Goal: Task Accomplishment & Management: Complete application form

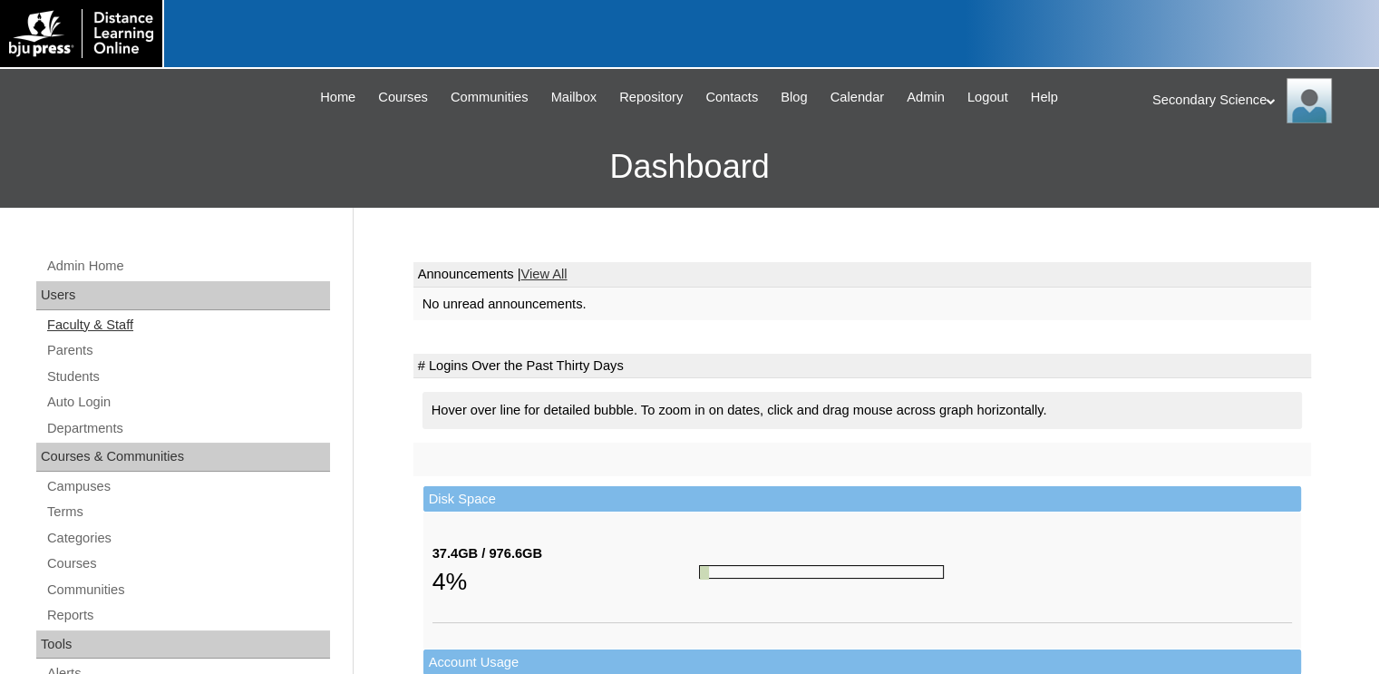
click at [118, 325] on link "Faculty & Staff" at bounding box center [187, 325] width 285 height 23
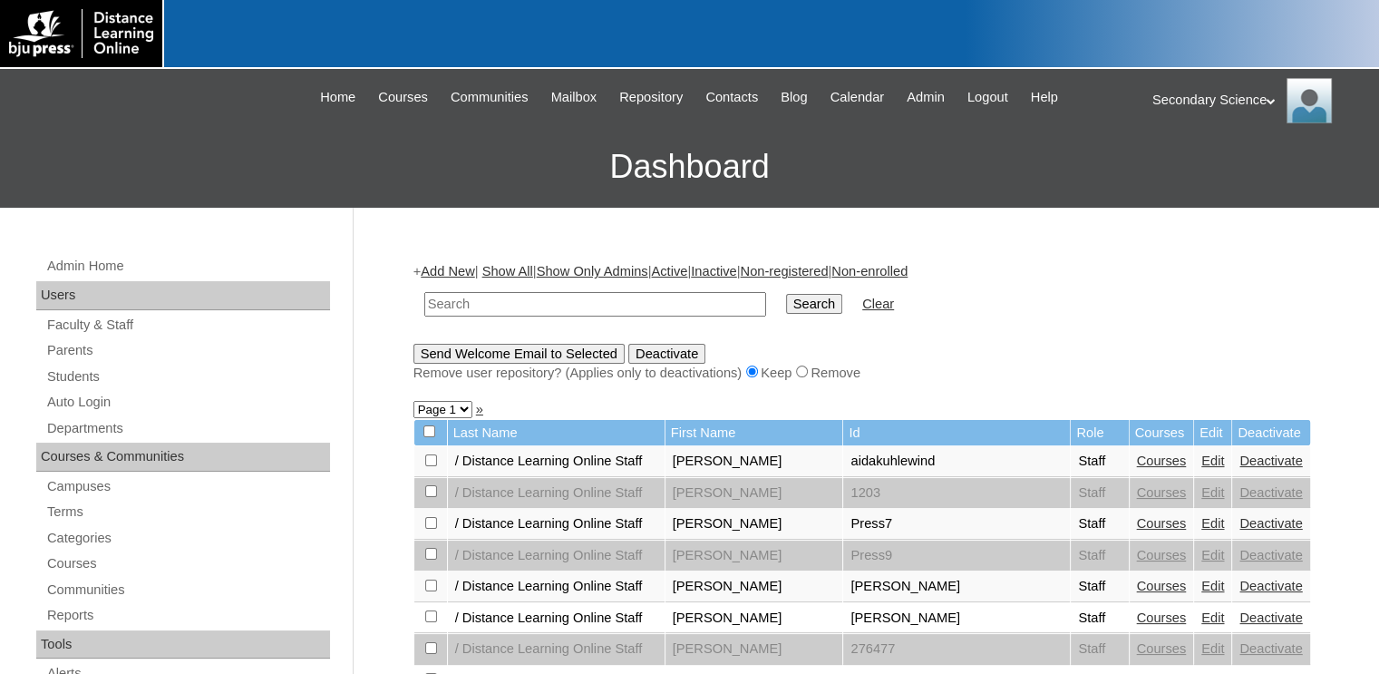
click at [460, 272] on link "Add New" at bounding box center [448, 271] width 54 height 15
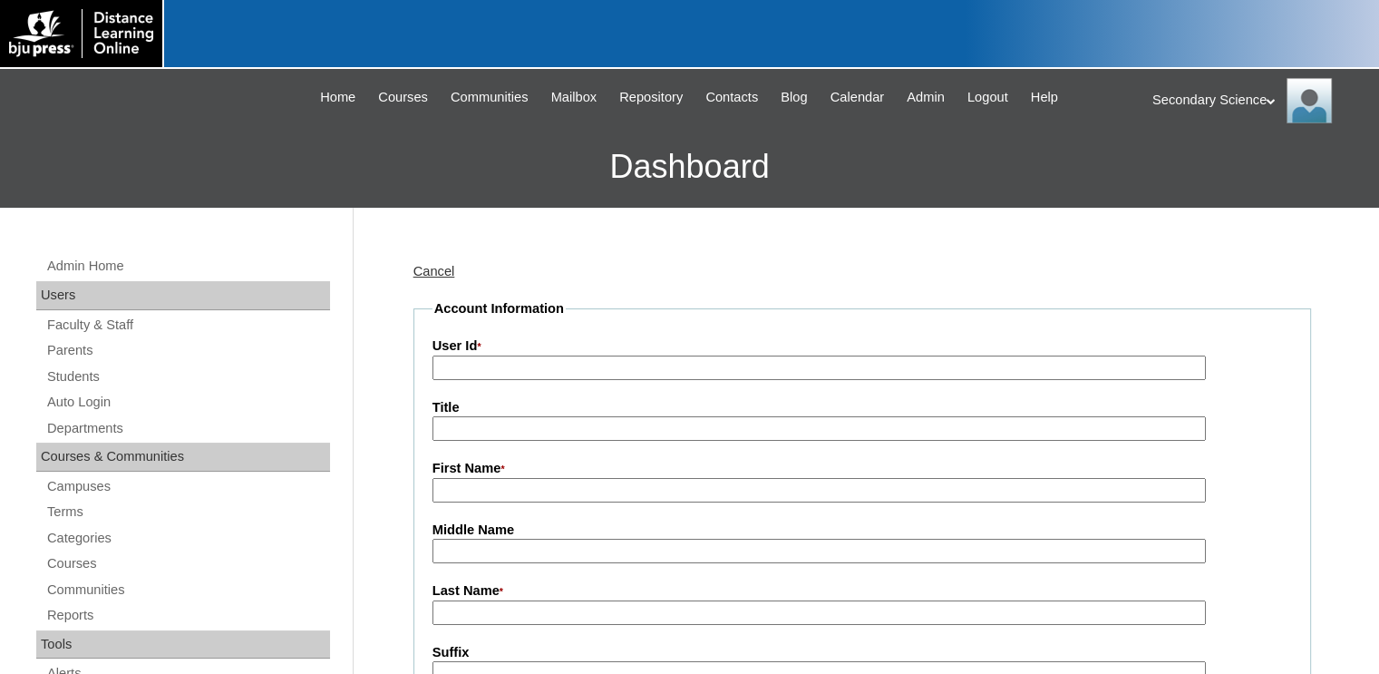
click at [501, 359] on input "User Id *" at bounding box center [820, 367] width 774 height 24
click at [497, 362] on input "User Id *" at bounding box center [820, 367] width 774 height 24
click at [637, 363] on input "Writing & Grammar 2 (" at bounding box center [820, 367] width 774 height 24
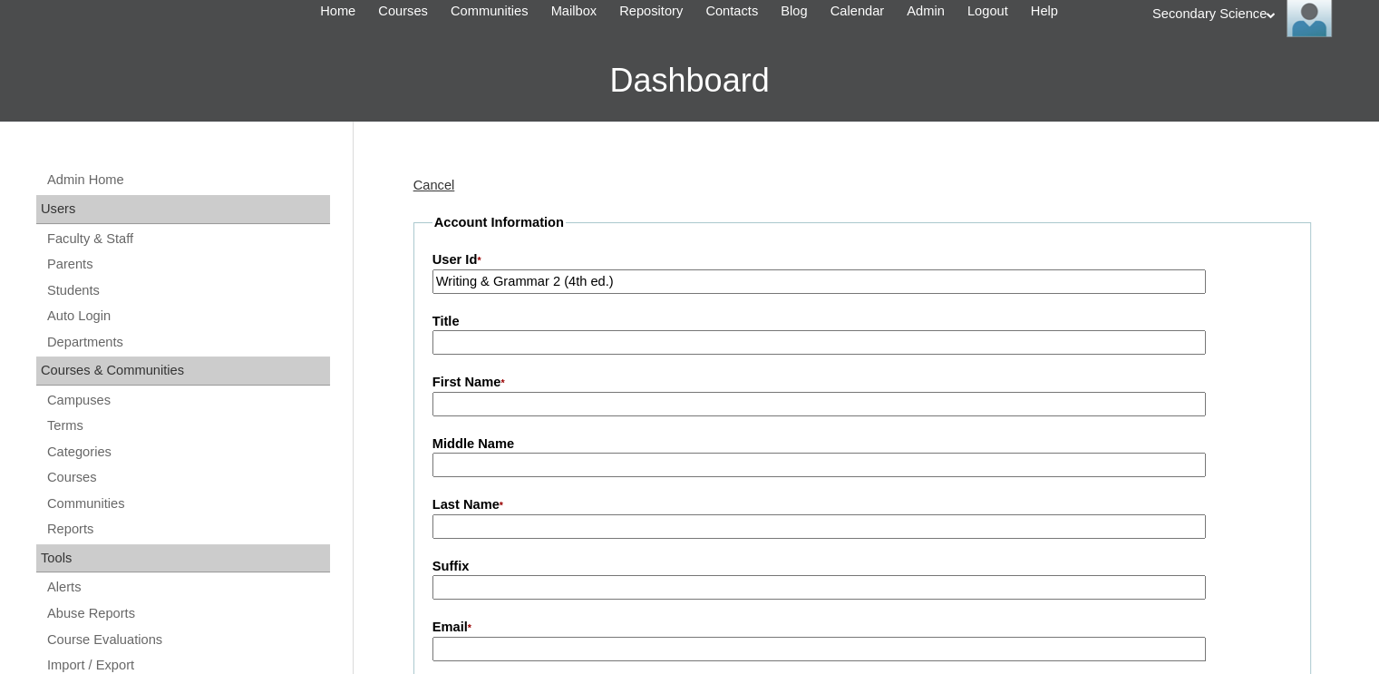
scroll to position [91, 0]
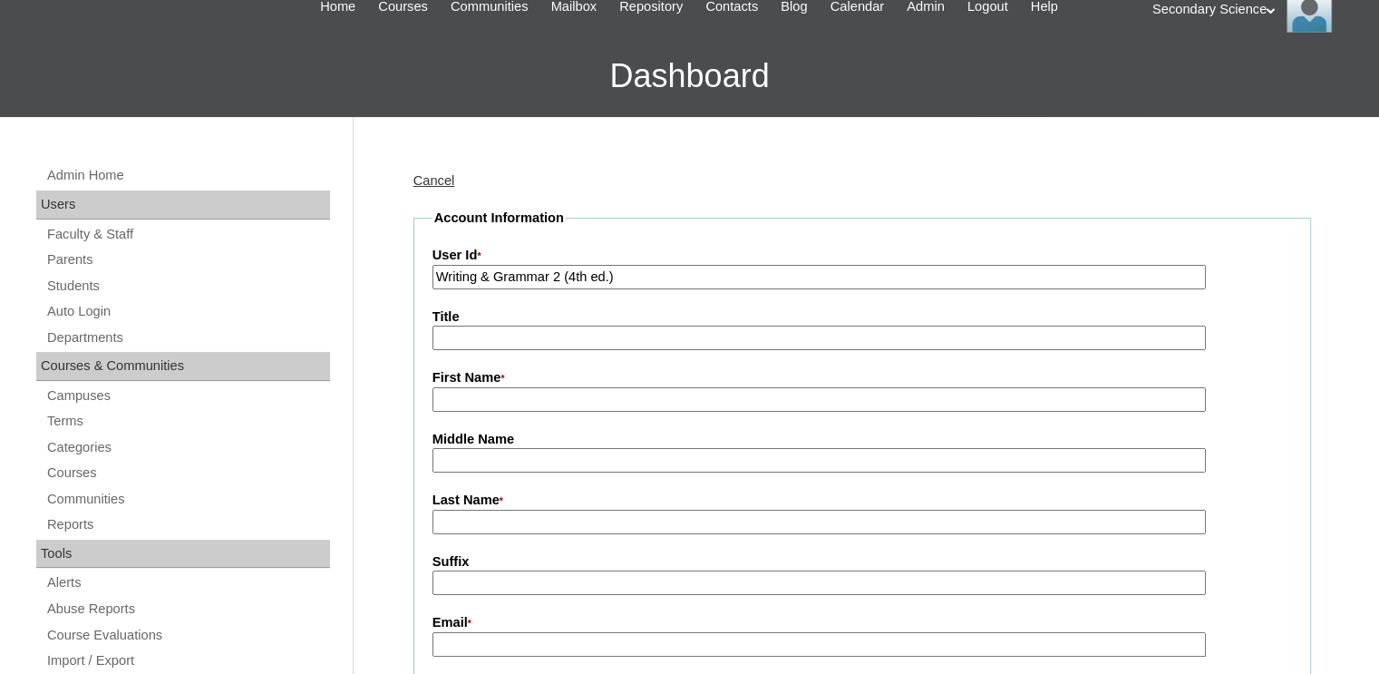
type input "Writing & Grammar 2 (4th ed.)"
click at [475, 394] on input "First Name *" at bounding box center [820, 399] width 774 height 24
click at [539, 380] on label "First Name *" at bounding box center [863, 378] width 860 height 20
click at [539, 387] on input "Elementary" at bounding box center [820, 399] width 774 height 24
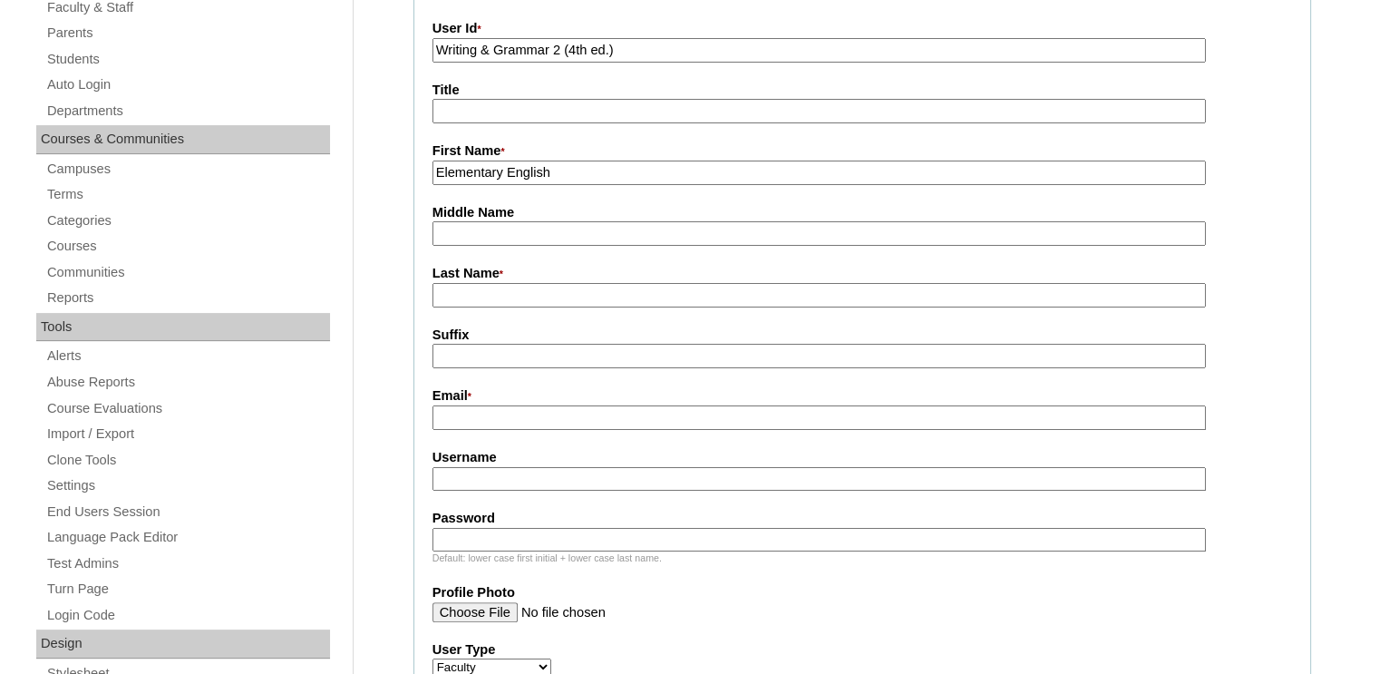
scroll to position [363, 0]
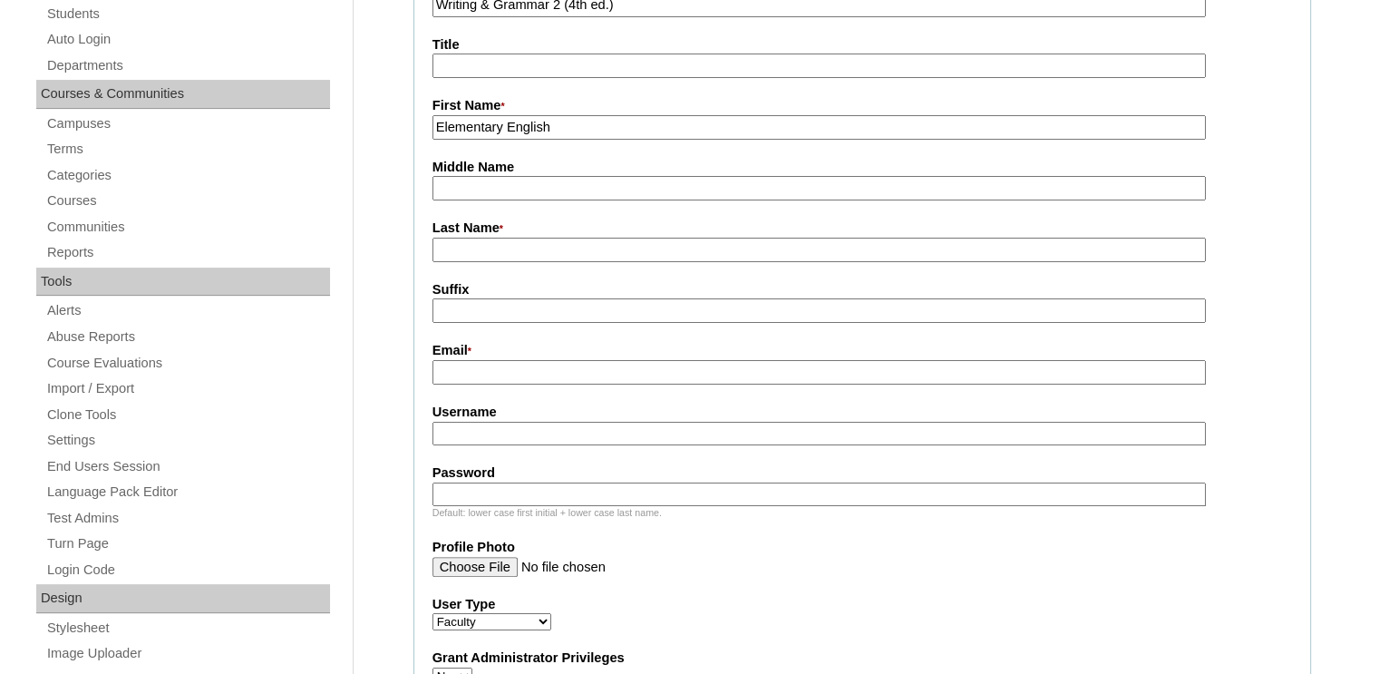
type input "Elementary English"
click at [471, 248] on input "Last Name *" at bounding box center [820, 250] width 774 height 24
type input "Writing & Grammar 2"
click at [466, 362] on input "Email *" at bounding box center [820, 372] width 774 height 24
type input "bjuptech@bjupress.com"
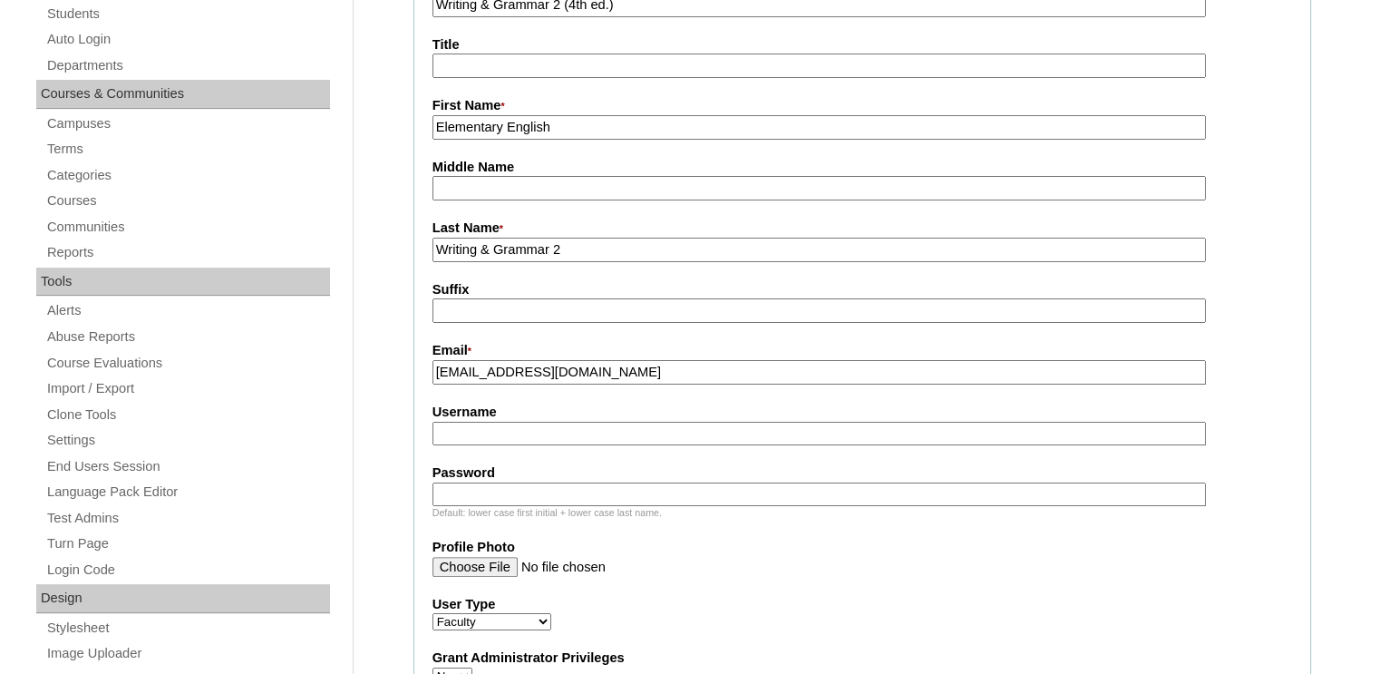
click at [472, 436] on input "Username" at bounding box center [820, 434] width 774 height 24
click at [441, 427] on input "english2" at bounding box center [820, 434] width 774 height 24
type input "English2"
click at [548, 493] on input "Password" at bounding box center [820, 494] width 774 height 24
drag, startPoint x: 548, startPoint y: 493, endPoint x: 387, endPoint y: 493, distance: 160.5
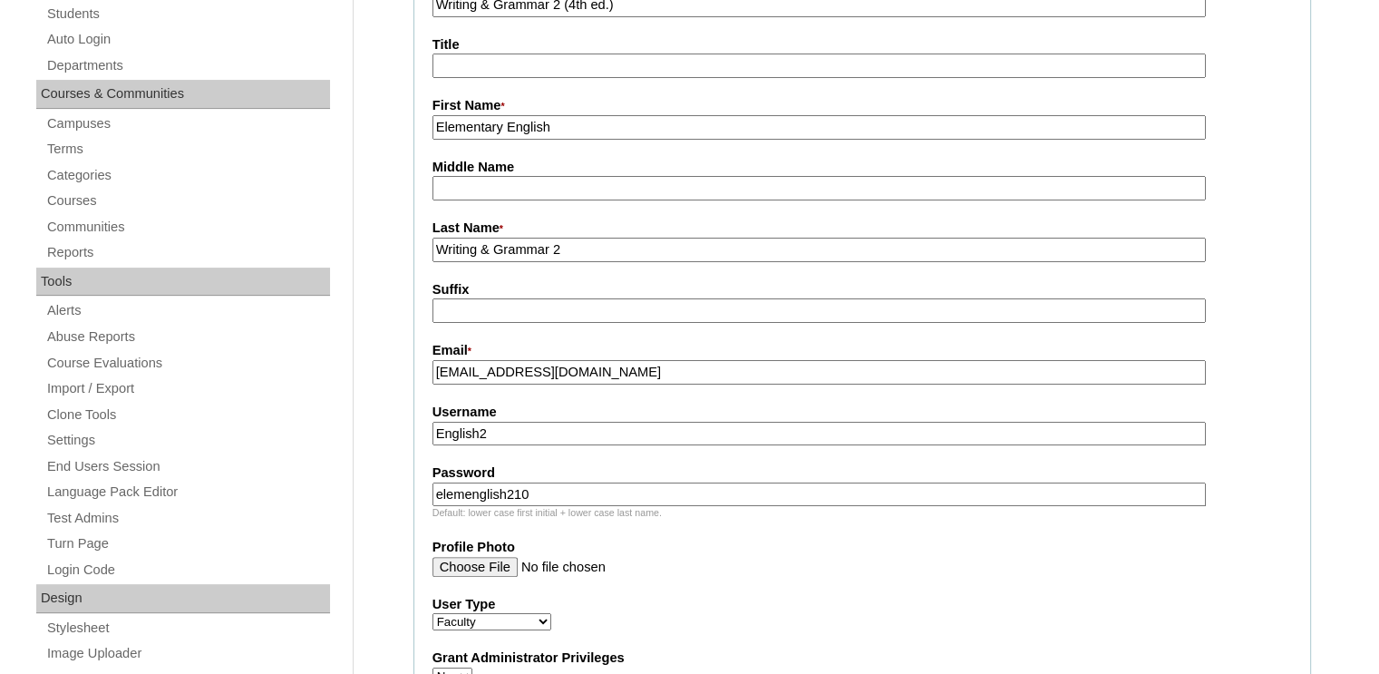
type input "elemenglish210"
drag, startPoint x: 450, startPoint y: 424, endPoint x: 380, endPoint y: 429, distance: 70.0
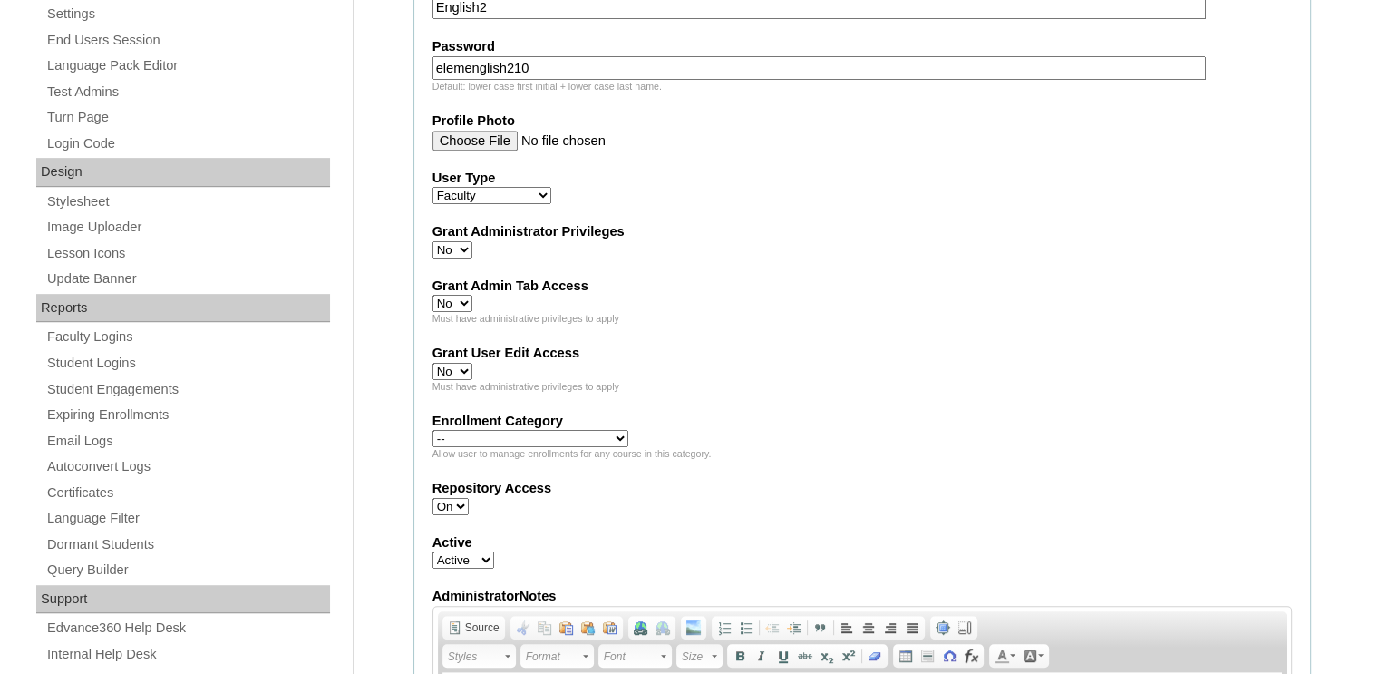
scroll to position [816, 0]
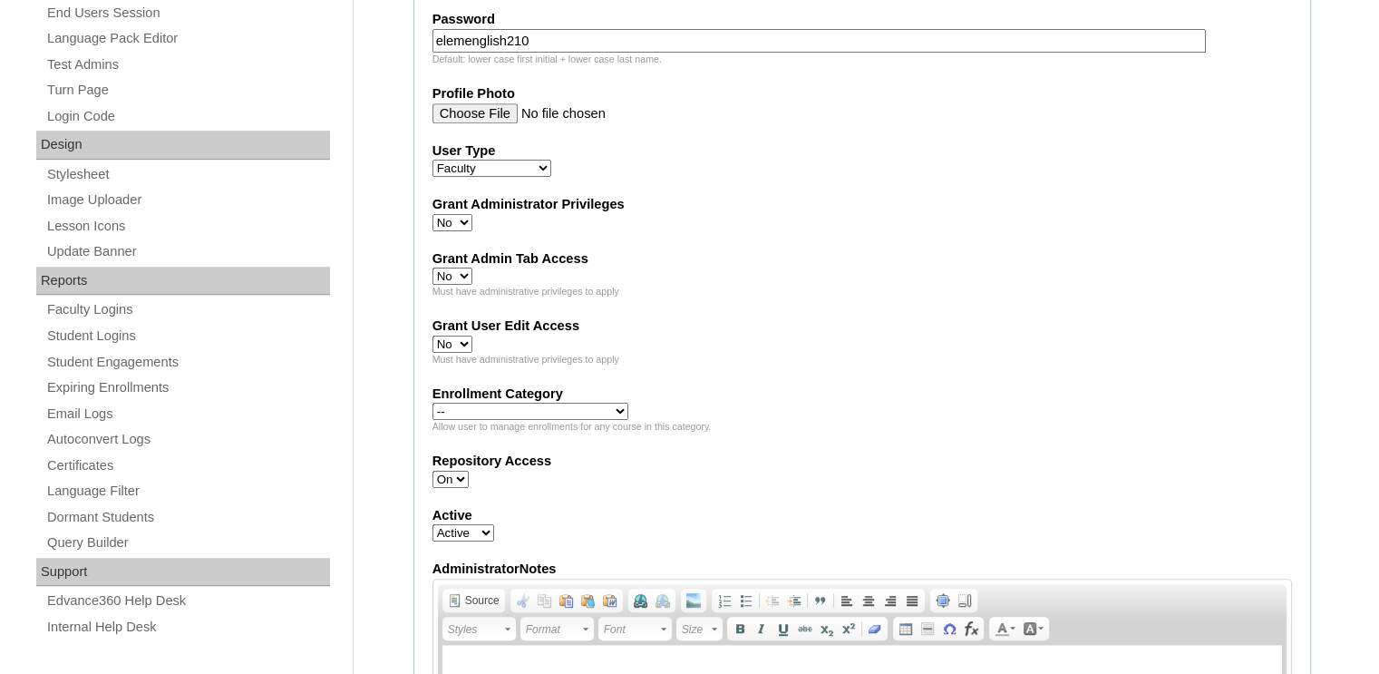
click at [453, 214] on select "Yes No" at bounding box center [453, 222] width 40 height 17
select select "1"
click at [433, 214] on select "Yes No" at bounding box center [453, 222] width 40 height 17
click at [455, 268] on select "Yes No" at bounding box center [453, 276] width 40 height 17
select select "1"
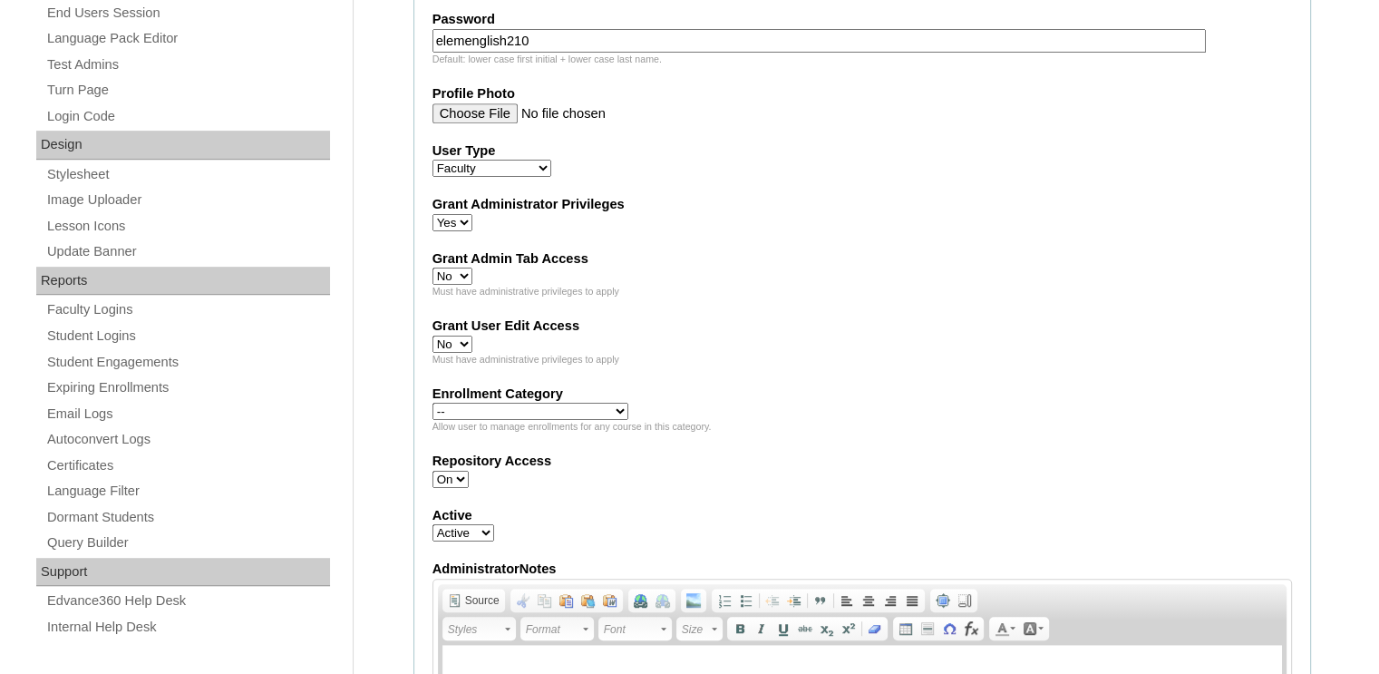
click at [433, 268] on select "Yes No" at bounding box center [453, 276] width 40 height 17
click at [453, 336] on span "Yes No" at bounding box center [453, 343] width 40 height 15
click at [453, 340] on select "Yes No" at bounding box center [453, 344] width 40 height 17
select select "1"
click at [433, 336] on select "Yes No" at bounding box center [453, 344] width 40 height 17
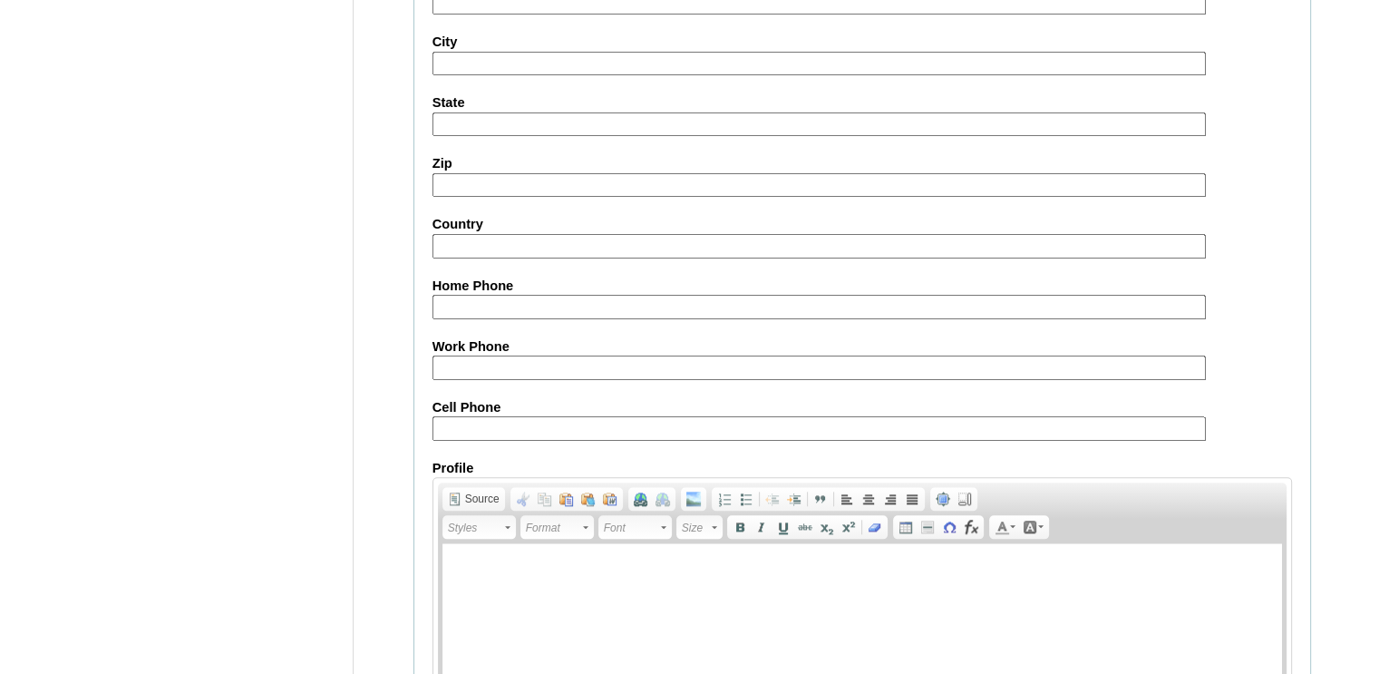
scroll to position [2013, 0]
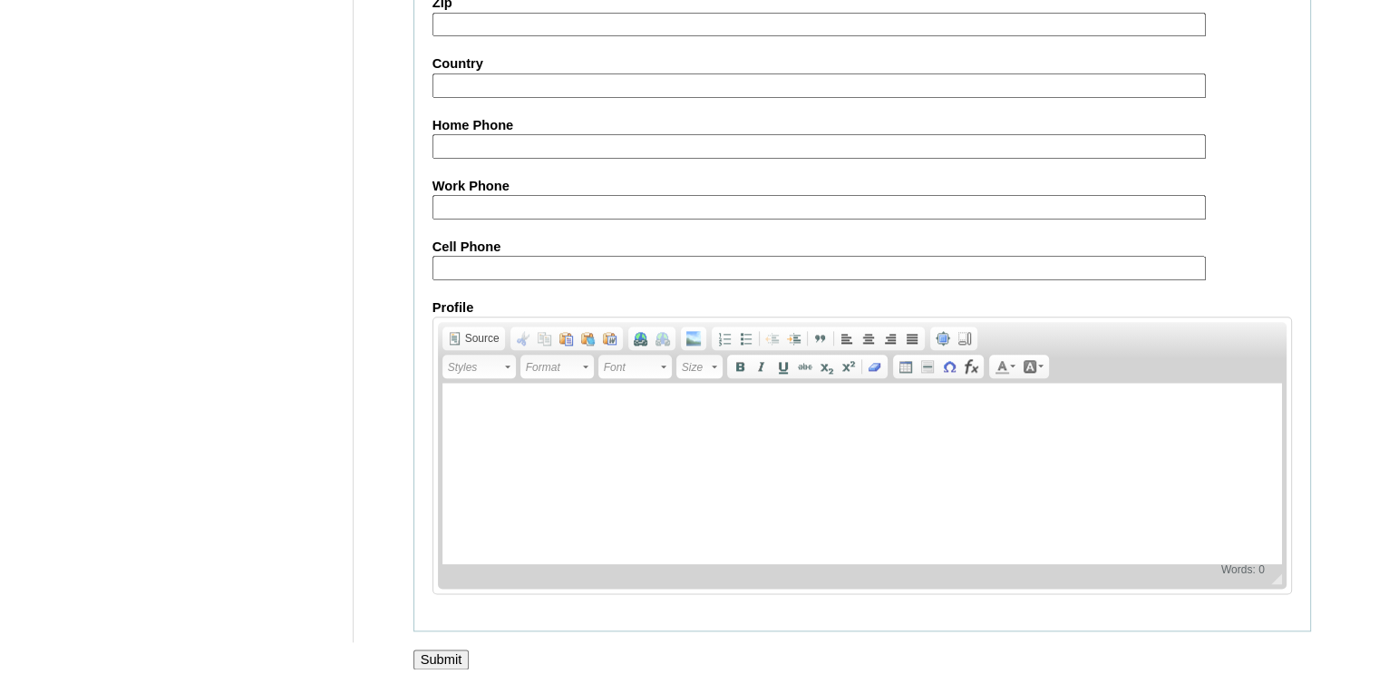
click at [440, 649] on input "Submit" at bounding box center [442, 659] width 56 height 20
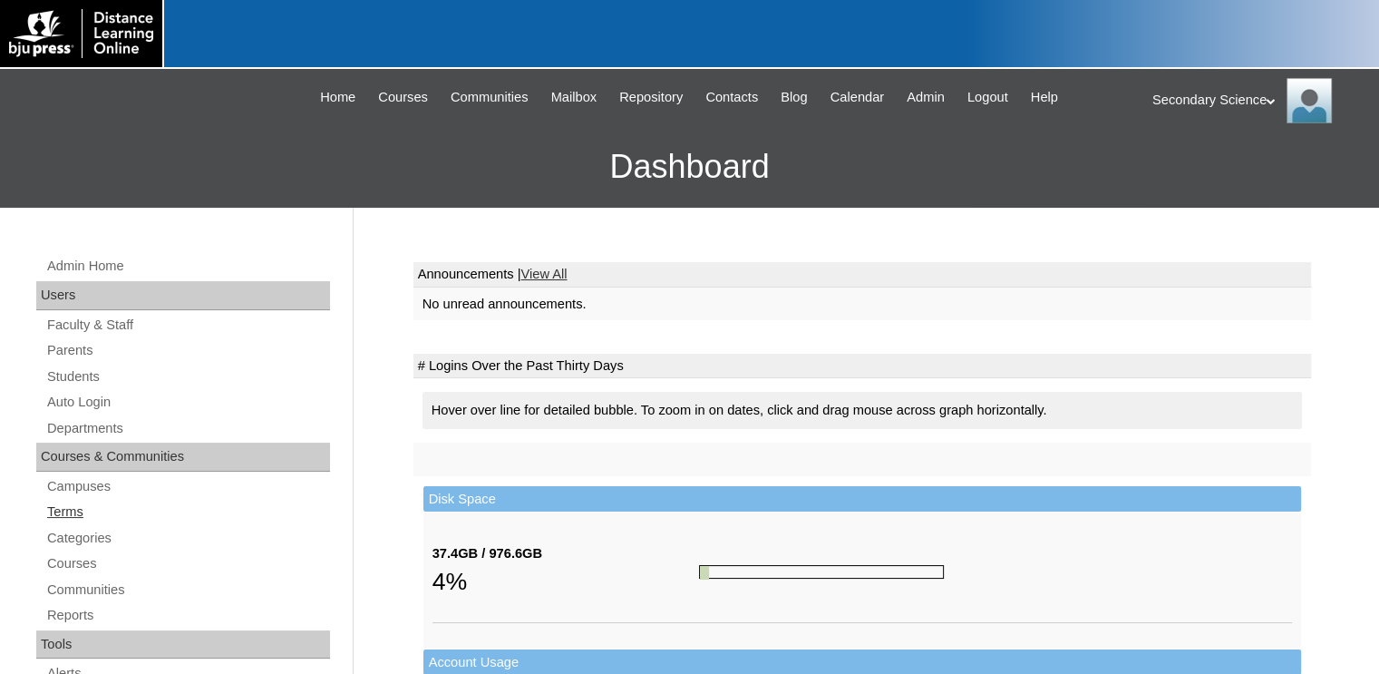
drag, startPoint x: 69, startPoint y: 510, endPoint x: 110, endPoint y: 507, distance: 40.9
click at [69, 510] on link "Terms" at bounding box center [187, 512] width 285 height 23
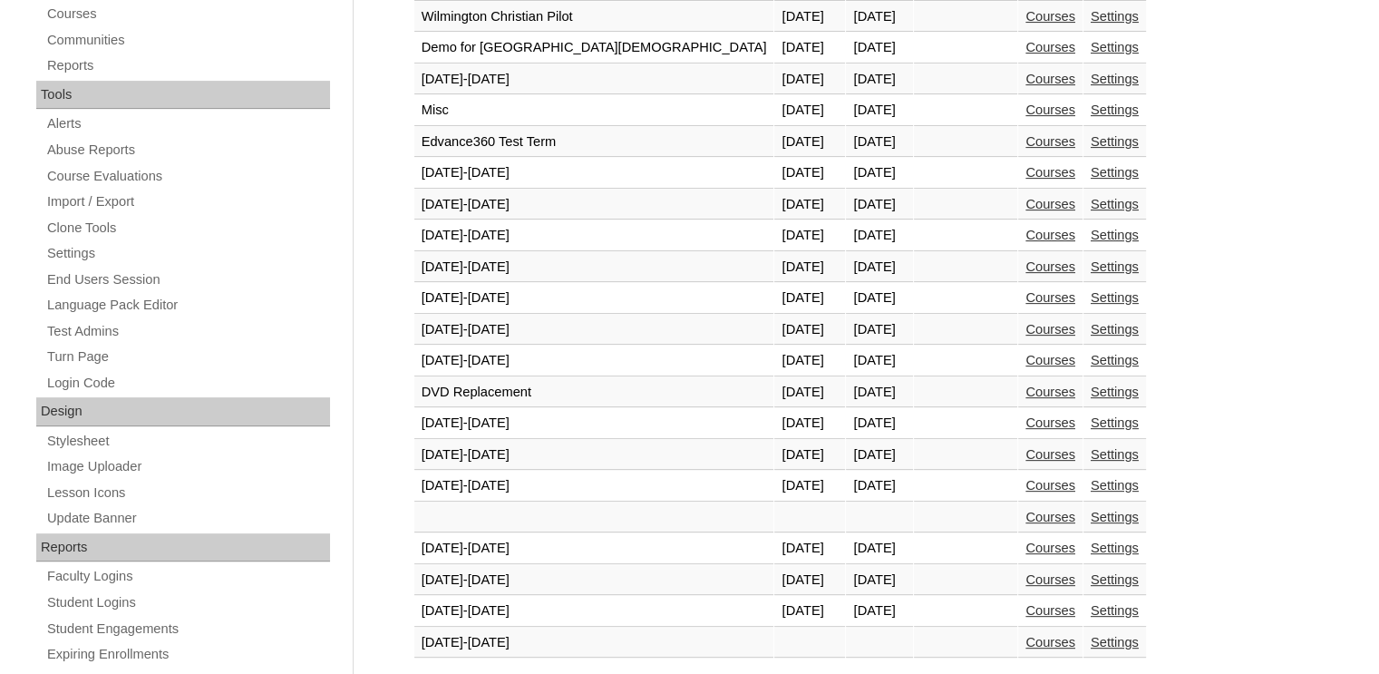
scroll to position [827, 0]
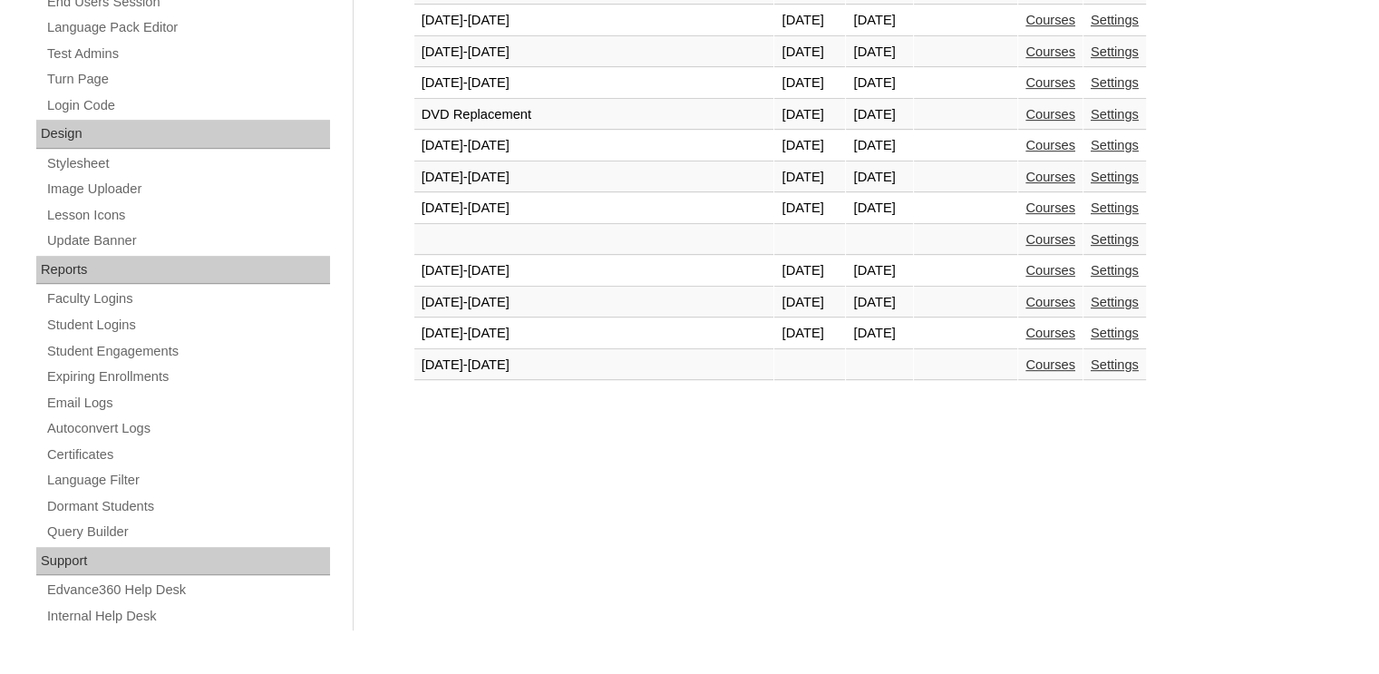
click at [1026, 326] on link "Courses" at bounding box center [1051, 333] width 50 height 15
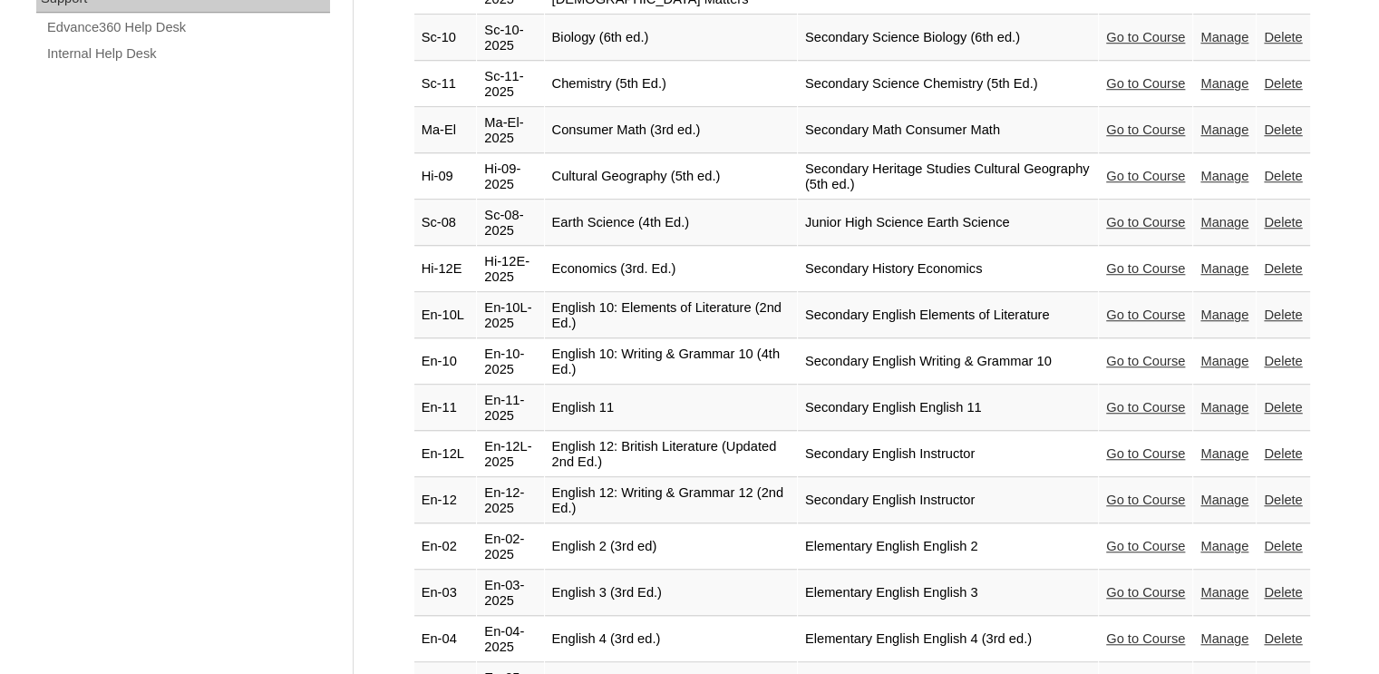
scroll to position [1360, 0]
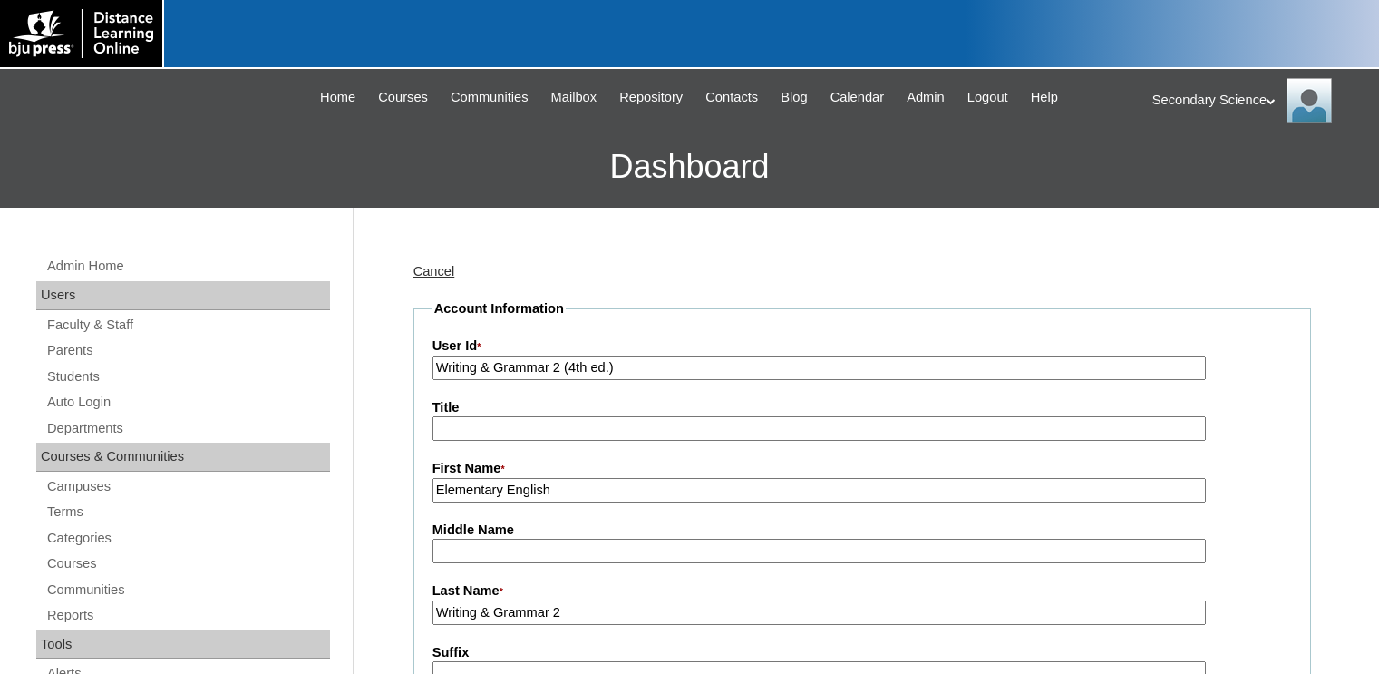
select select "1"
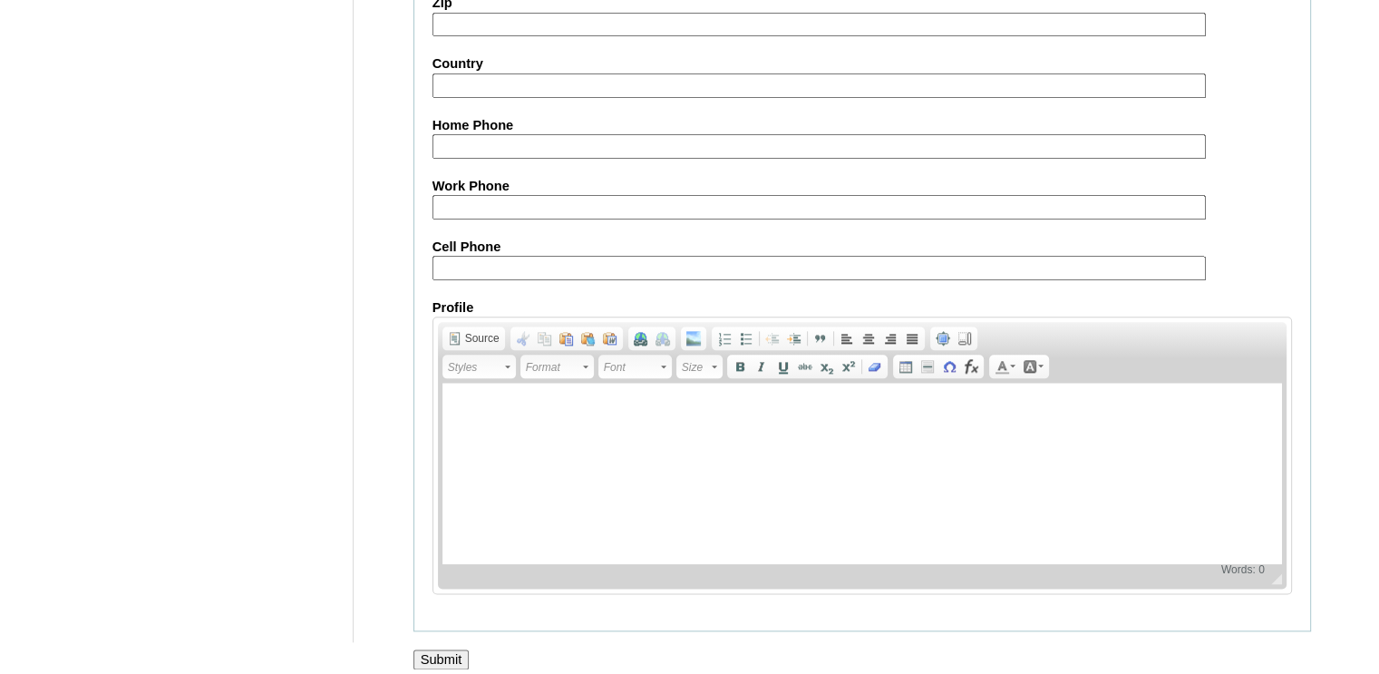
click at [435, 649] on input "Submit" at bounding box center [442, 659] width 56 height 20
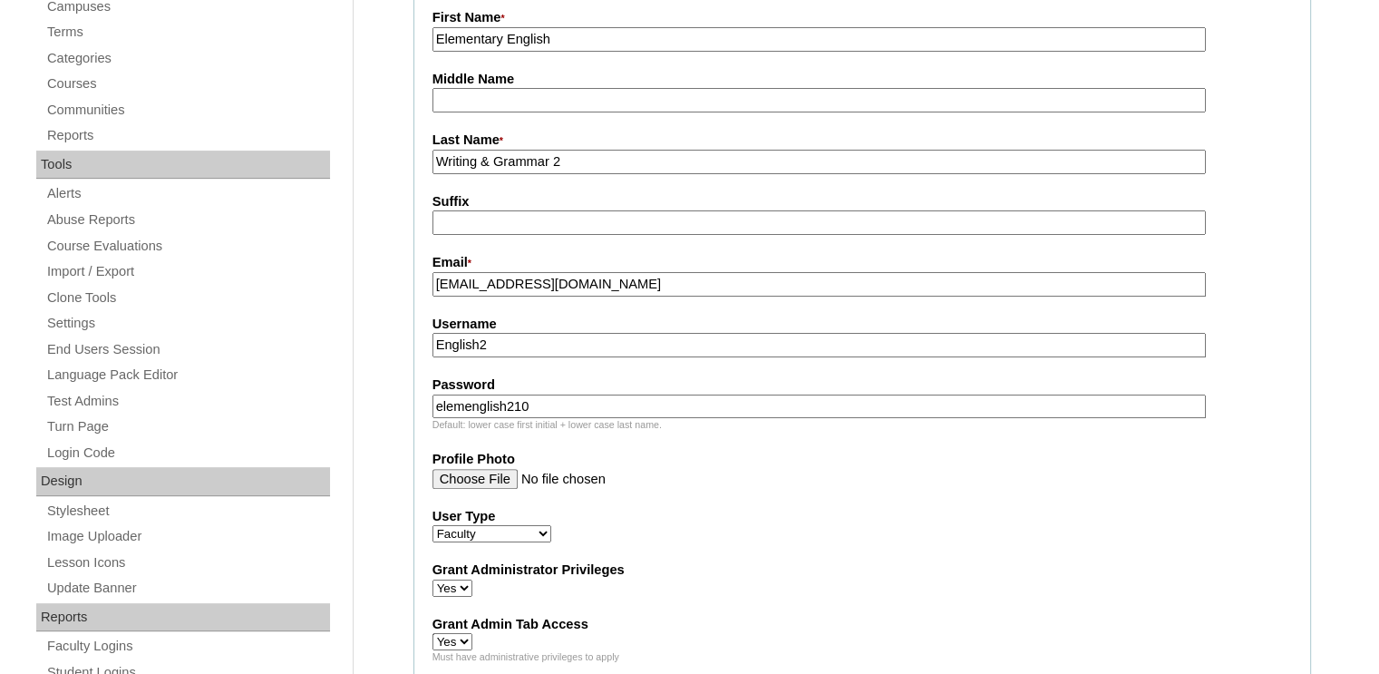
scroll to position [453, 0]
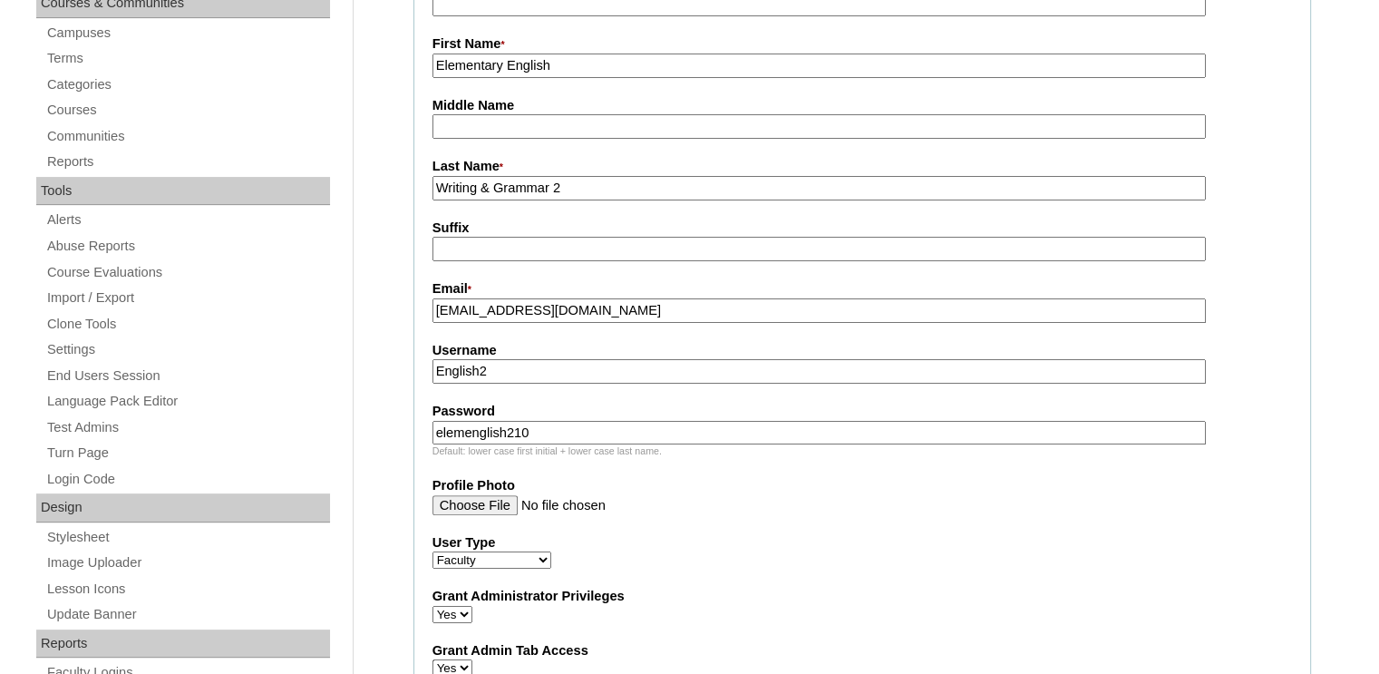
click at [495, 369] on input "English2" at bounding box center [820, 371] width 774 height 24
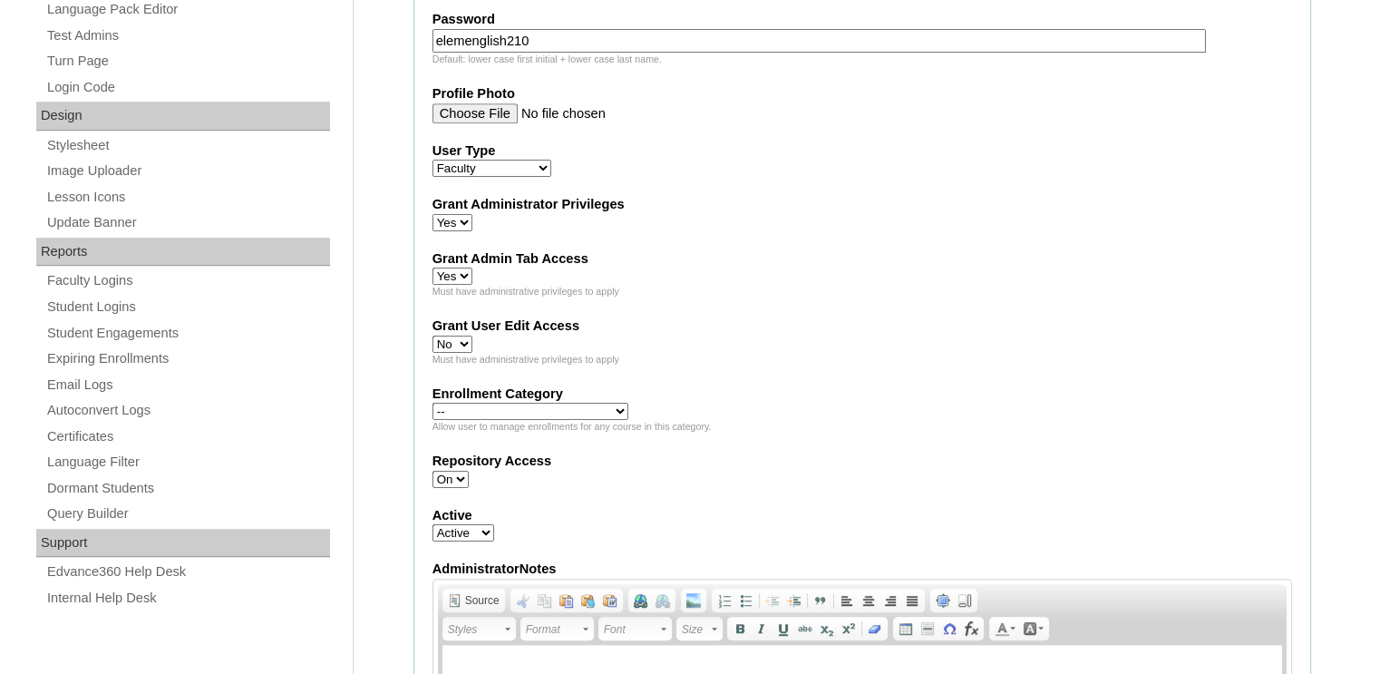
scroll to position [635, 0]
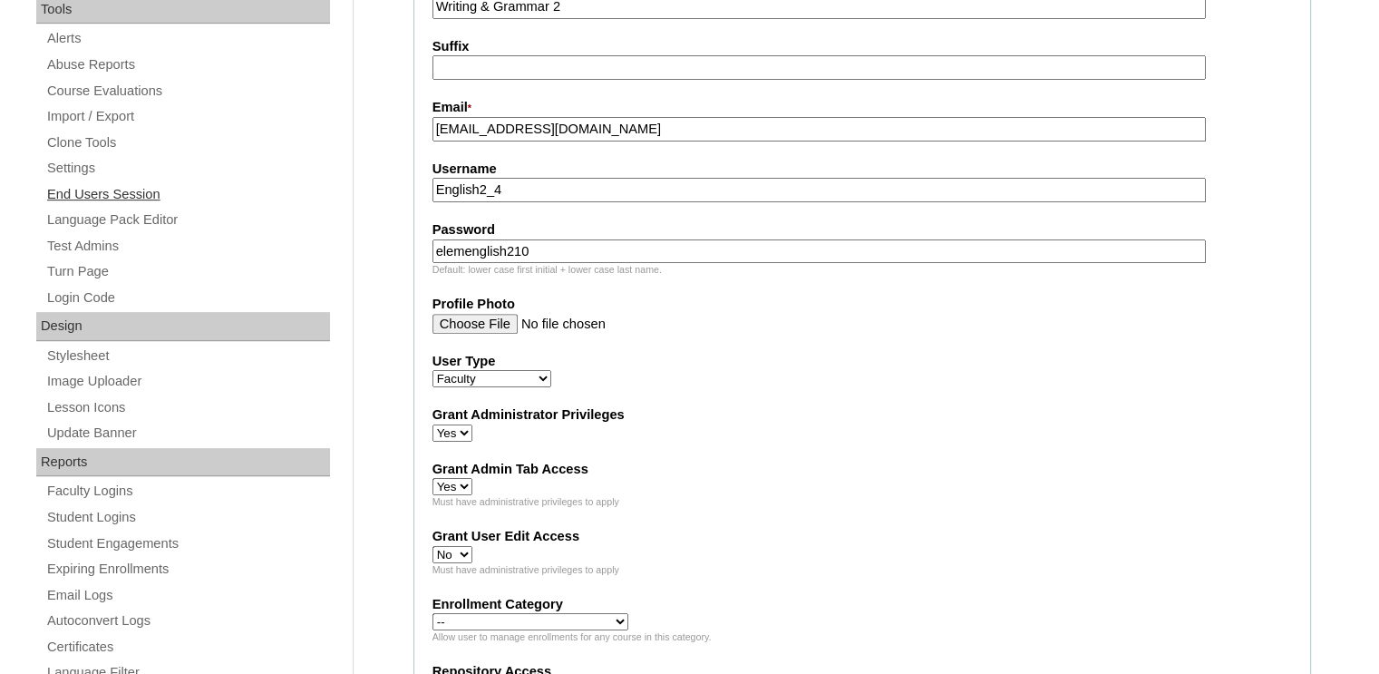
drag, startPoint x: 517, startPoint y: 181, endPoint x: 294, endPoint y: 186, distance: 223.1
type input "English2_4"
drag, startPoint x: 533, startPoint y: 249, endPoint x: 308, endPoint y: 260, distance: 225.2
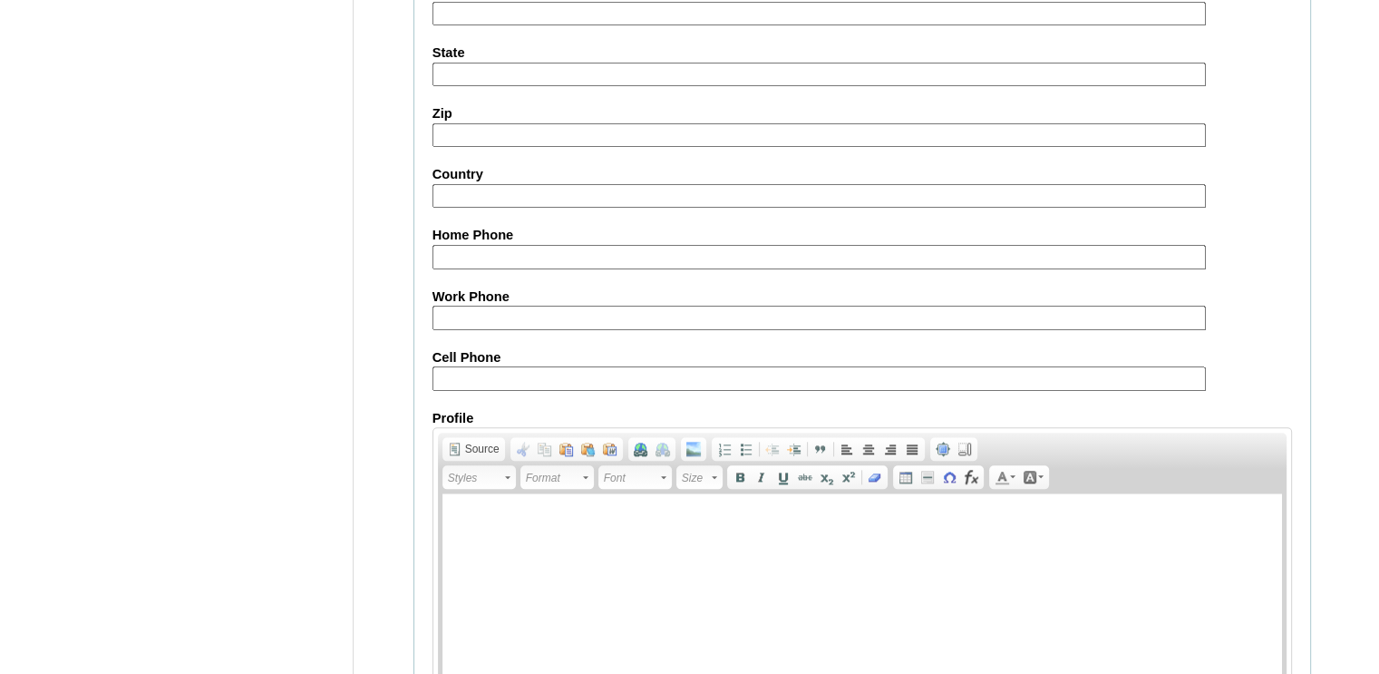
scroll to position [2042, 0]
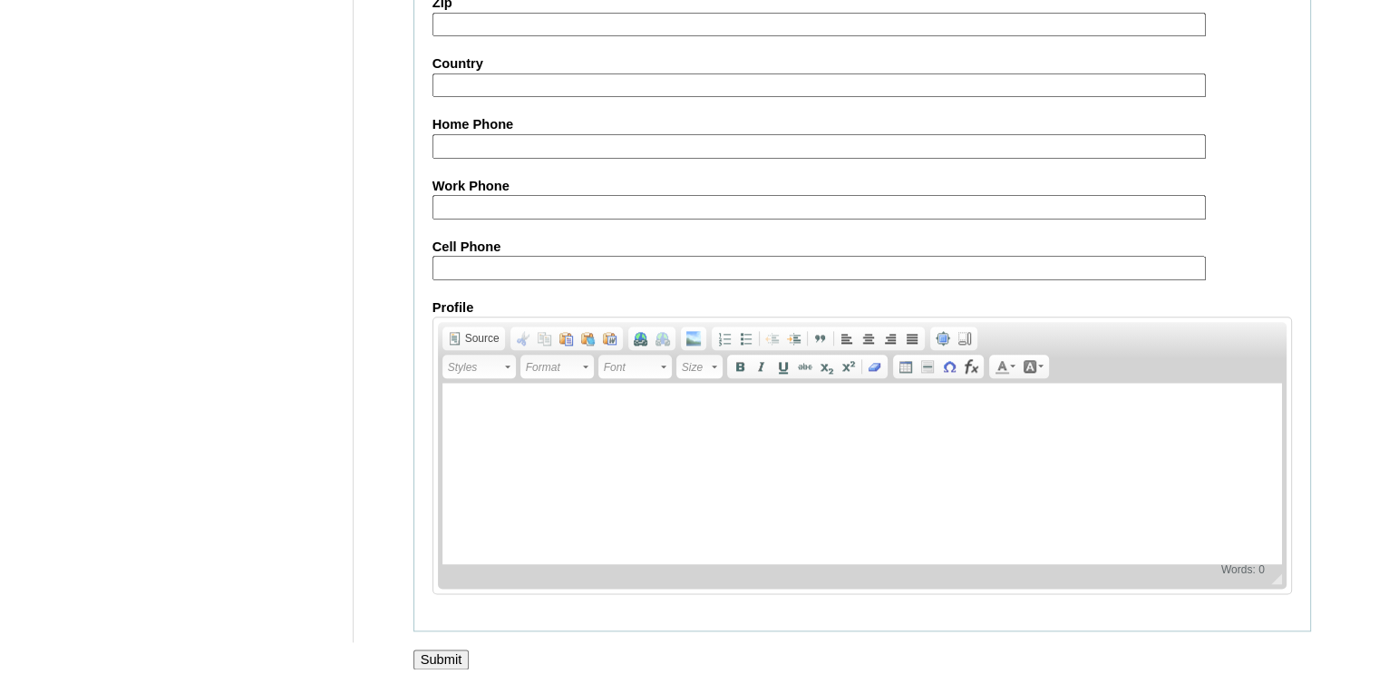
click at [448, 649] on input "Submit" at bounding box center [442, 659] width 56 height 20
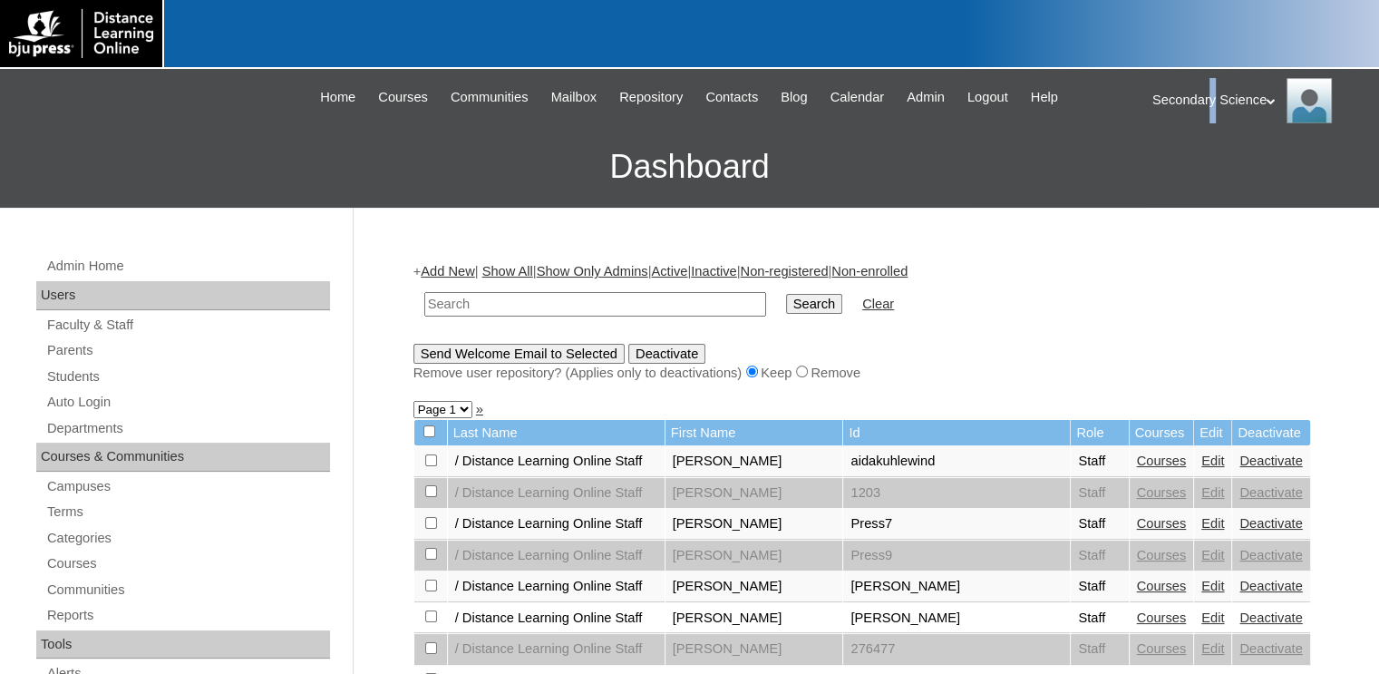
click at [1222, 107] on div "Secondary Science My Profile My Settings Logout" at bounding box center [1257, 100] width 209 height 45
click at [1199, 169] on span "Logout" at bounding box center [1185, 170] width 36 height 14
